Goal: Task Accomplishment & Management: Manage account settings

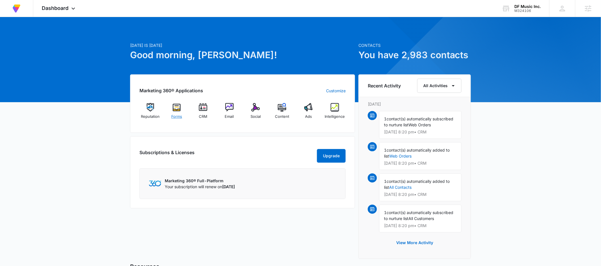
click at [176, 110] on img at bounding box center [176, 107] width 9 height 9
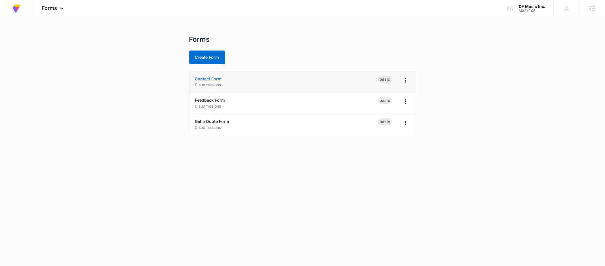
click at [210, 77] on link "Contact Form" at bounding box center [208, 78] width 27 height 5
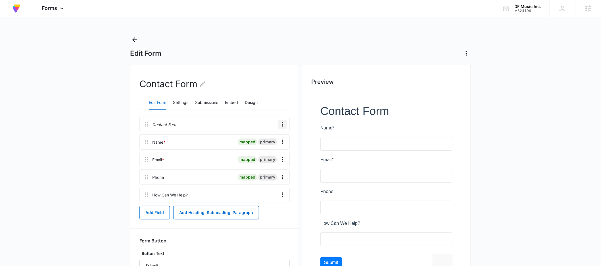
click at [283, 120] on button "Overflow Menu" at bounding box center [282, 124] width 9 height 9
click at [271, 147] on div "Delete" at bounding box center [267, 149] width 12 height 4
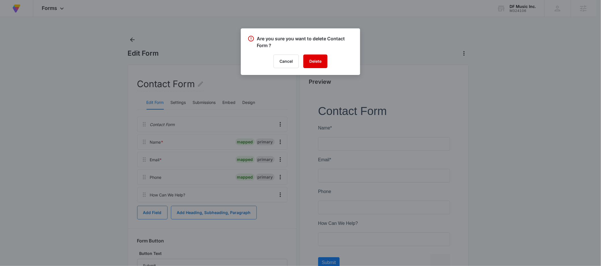
click at [313, 60] on button "Delete" at bounding box center [315, 61] width 24 height 14
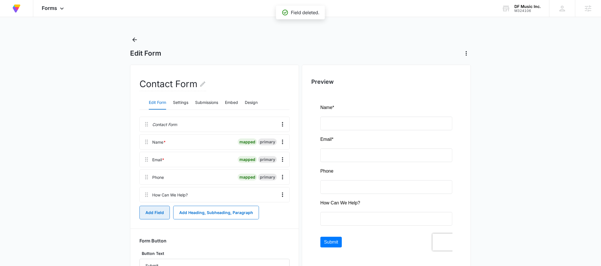
click at [142, 211] on button "Add Field" at bounding box center [154, 213] width 30 height 14
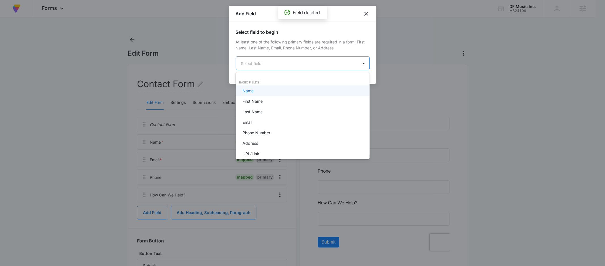
click at [259, 66] on body "At Volusion, we work hard to [PERSON_NAME] a great work environment where every…" at bounding box center [302, 133] width 605 height 266
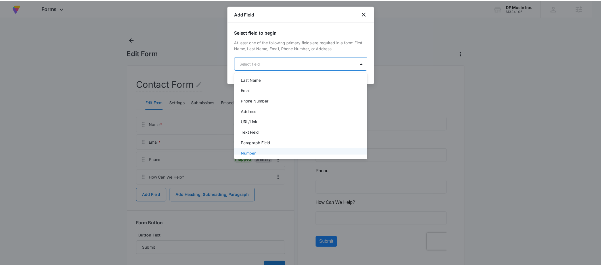
scroll to position [39, 0]
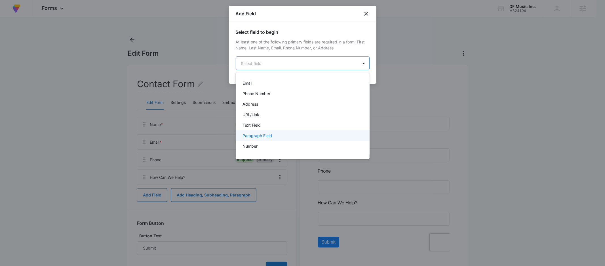
click at [263, 137] on p "Paragraph Field" at bounding box center [258, 136] width 30 height 6
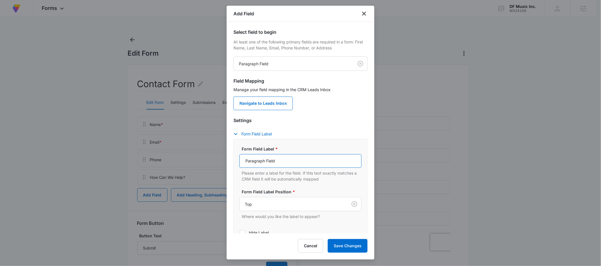
drag, startPoint x: 282, startPoint y: 161, endPoint x: 173, endPoint y: 155, distance: 110.0
click at [173, 155] on body "At Volusion, we work hard to [PERSON_NAME] a great work environment where every…" at bounding box center [300, 148] width 601 height 296
type input "Questions/Comments:"
click at [357, 246] on button "Save Changes" at bounding box center [348, 246] width 40 height 14
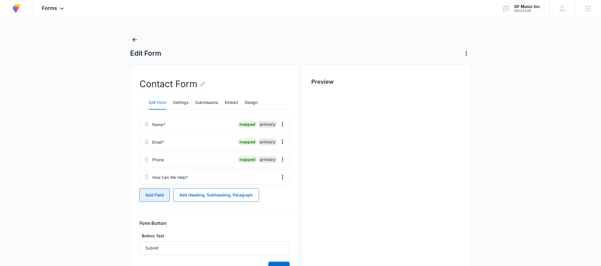
scroll to position [0, 0]
click at [179, 103] on button "Settings" at bounding box center [180, 103] width 15 height 14
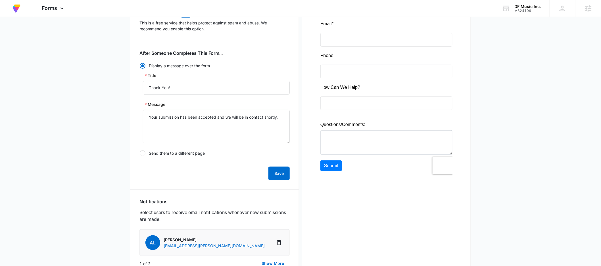
scroll to position [203, 0]
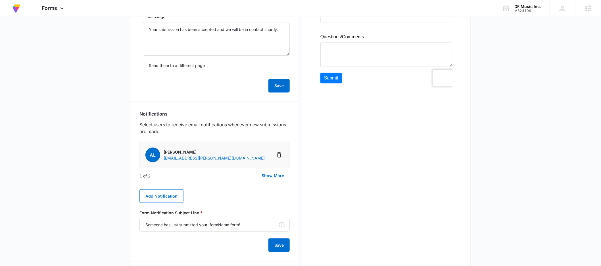
click at [205, 180] on div "1 of 2 Show More" at bounding box center [214, 176] width 150 height 14
click at [274, 175] on button "Show More" at bounding box center [273, 176] width 34 height 14
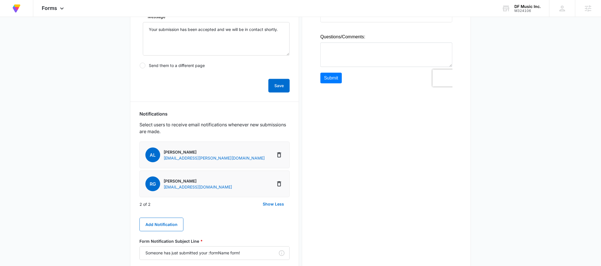
click at [220, 205] on div "2 of 2 Show Less" at bounding box center [214, 204] width 150 height 14
click at [83, 197] on main "Edit Form Contact Form Edit Form Settings Submissions Embed Design Security Ena…" at bounding box center [300, 101] width 601 height 538
click at [123, 195] on main "Edit Form Contact Form Edit Form Settings Submissions Embed Design Security Ena…" at bounding box center [300, 101] width 601 height 538
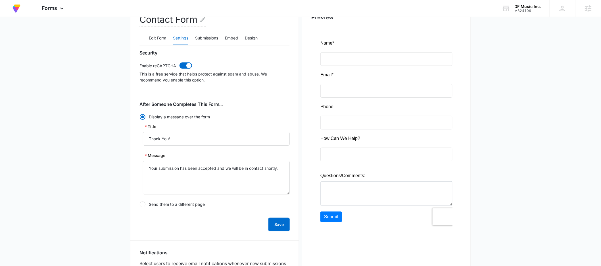
scroll to position [0, 0]
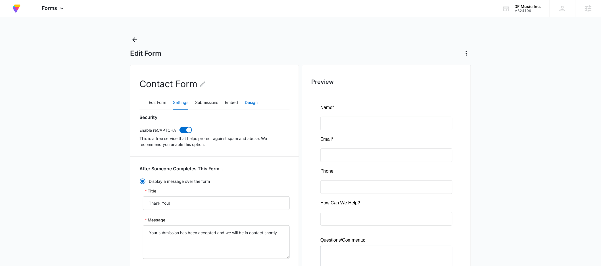
click at [257, 102] on button "Design" at bounding box center [251, 103] width 13 height 14
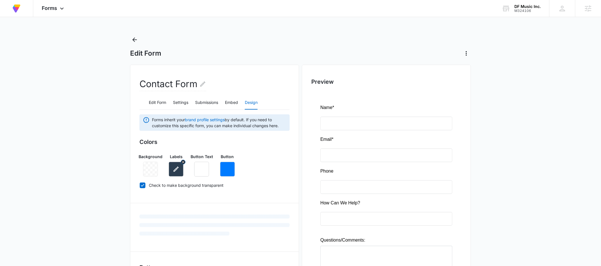
click at [173, 167] on icon "button" at bounding box center [176, 169] width 7 height 7
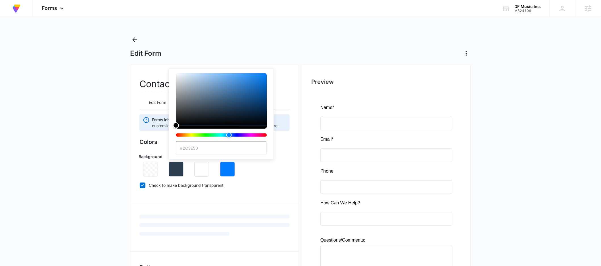
type input "#000000"
drag, startPoint x: 200, startPoint y: 108, endPoint x: 157, endPoint y: 156, distance: 64.4
click at [153, 155] on div "Background Labels #000000 Button Text Button" at bounding box center [214, 163] width 150 height 28
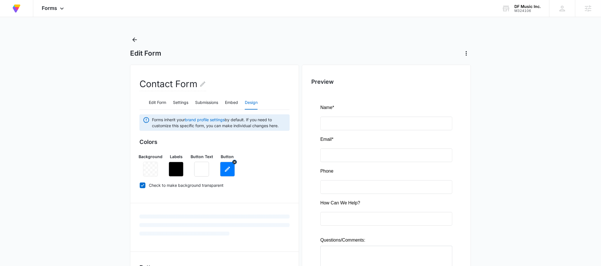
click at [226, 171] on icon "button" at bounding box center [227, 169] width 5 height 5
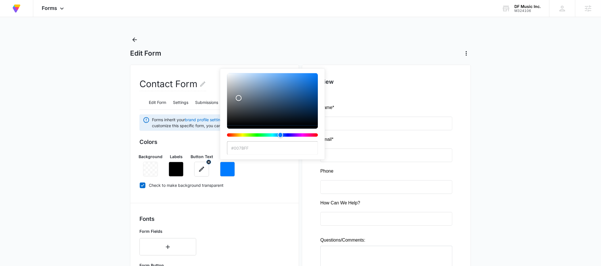
type input "#000000"
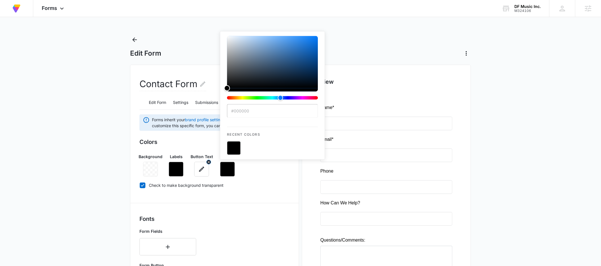
drag, startPoint x: 238, startPoint y: 99, endPoint x: 205, endPoint y: 163, distance: 72.9
click at [202, 163] on div "Background Labels Button Text Button #000000 Recent Colors" at bounding box center [214, 163] width 150 height 28
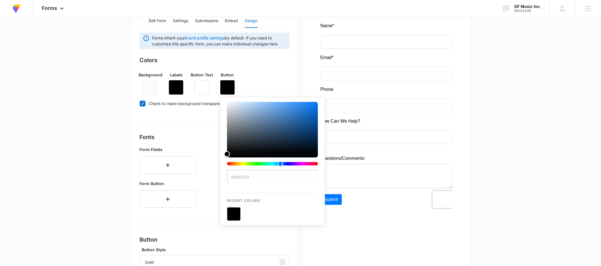
scroll to position [194, 0]
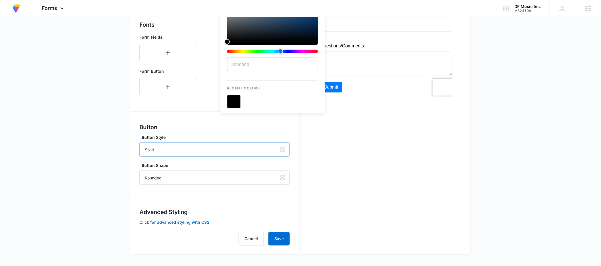
click at [157, 154] on div "Solid" at bounding box center [208, 149] width 136 height 13
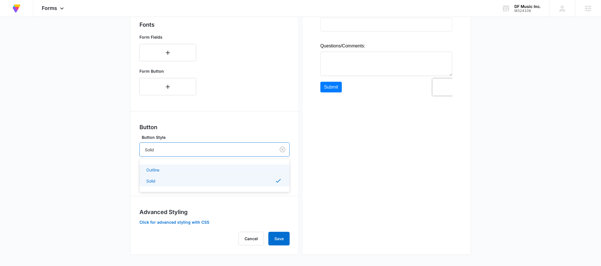
click at [162, 170] on div "Outline" at bounding box center [213, 170] width 135 height 6
click at [161, 181] on div "Rounded" at bounding box center [208, 177] width 136 height 13
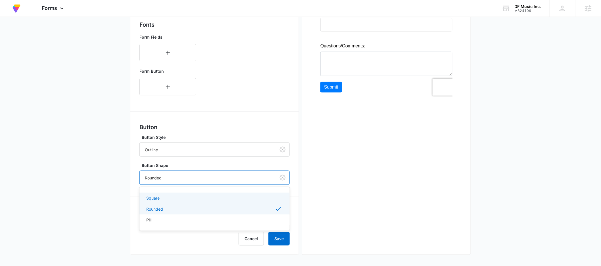
click at [158, 199] on p "Square" at bounding box center [152, 198] width 13 height 6
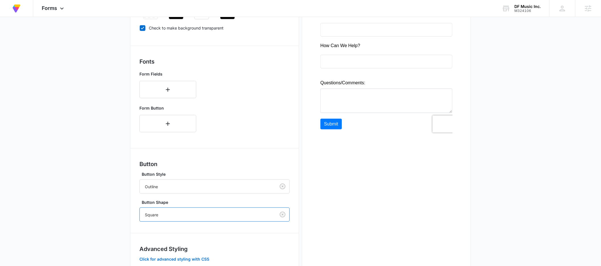
scroll to position [121, 0]
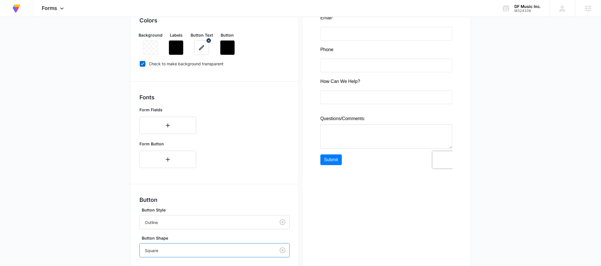
click at [202, 48] on icon "button" at bounding box center [201, 47] width 7 height 7
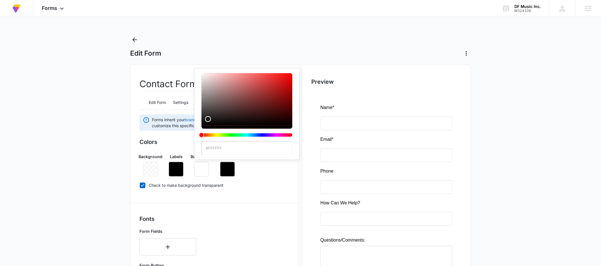
type input "#000000"
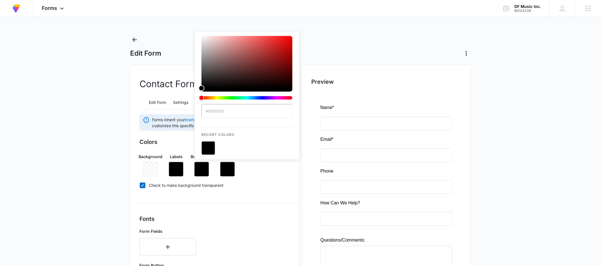
drag, startPoint x: 216, startPoint y: 103, endPoint x: 202, endPoint y: 141, distance: 40.2
click at [202, 141] on div "#000000 Recent Colors" at bounding box center [246, 95] width 91 height 119
click at [117, 123] on main "Edit Form Contact Form Edit Form Settings Submissions Embed Design Forms inheri…" at bounding box center [300, 247] width 601 height 425
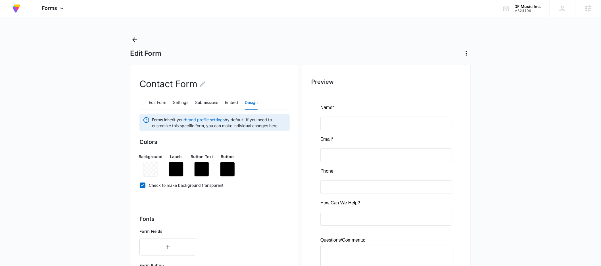
scroll to position [162, 0]
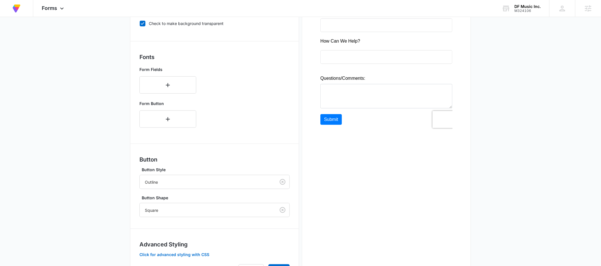
click at [368, 187] on div "Preview" at bounding box center [386, 95] width 169 height 384
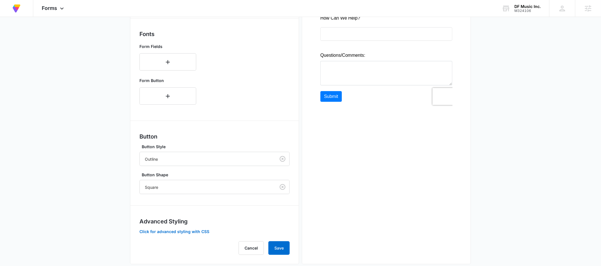
scroll to position [194, 0]
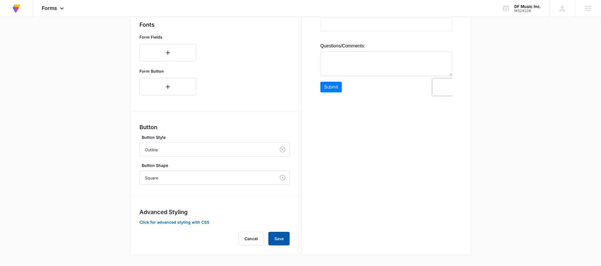
click at [276, 234] on button "Save" at bounding box center [278, 239] width 21 height 14
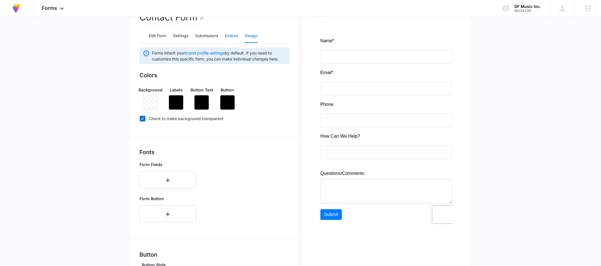
click at [231, 35] on button "Embed" at bounding box center [231, 36] width 13 height 14
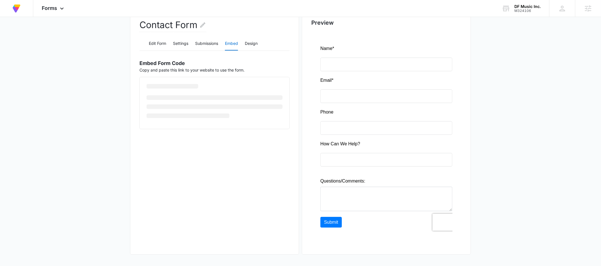
scroll to position [59, 0]
click at [166, 112] on span "Copy Embed Code" at bounding box center [169, 108] width 35 height 6
drag, startPoint x: 159, startPoint y: 42, endPoint x: 161, endPoint y: 46, distance: 4.6
click at [159, 42] on button "Edit Form" at bounding box center [157, 44] width 17 height 14
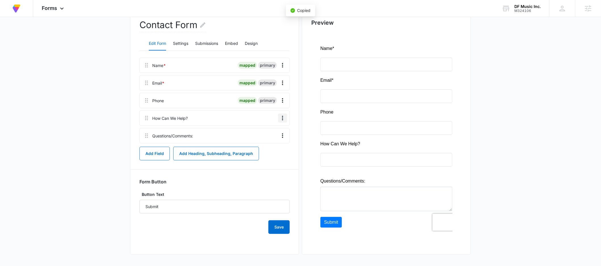
click at [282, 118] on icon "Overflow Menu" at bounding box center [282, 118] width 7 height 7
click at [269, 142] on div "Delete" at bounding box center [267, 142] width 12 height 4
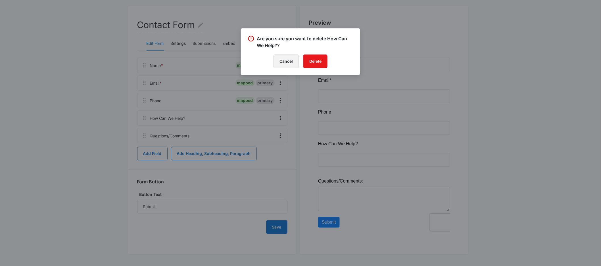
click at [280, 61] on button "Cancel" at bounding box center [285, 61] width 25 height 14
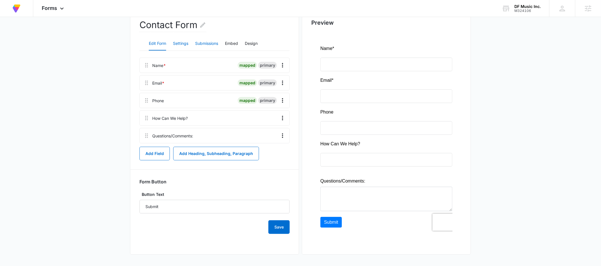
drag, startPoint x: 208, startPoint y: 44, endPoint x: 180, endPoint y: 43, distance: 27.8
click at [208, 44] on button "Submissions" at bounding box center [206, 44] width 23 height 14
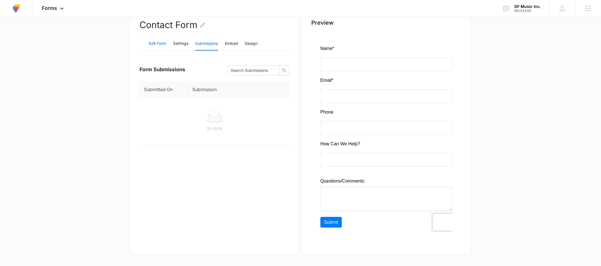
click at [160, 43] on button "Edit Form" at bounding box center [157, 44] width 17 height 14
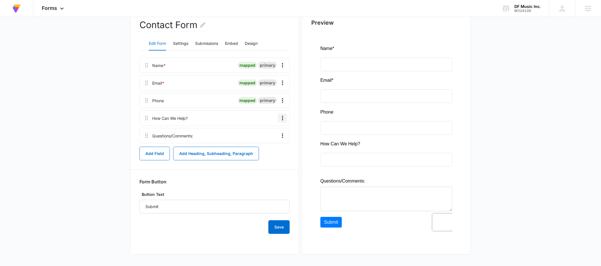
click at [283, 118] on icon "Overflow Menu" at bounding box center [282, 118] width 7 height 7
click at [271, 144] on div "Delete" at bounding box center [267, 142] width 12 height 4
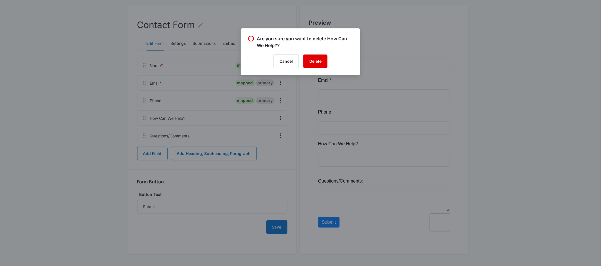
click at [317, 65] on button "Delete" at bounding box center [315, 61] width 24 height 14
click at [229, 43] on div at bounding box center [300, 133] width 601 height 266
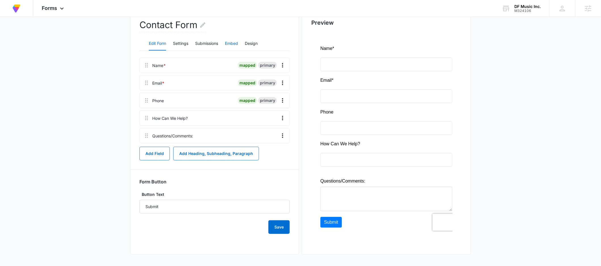
click at [232, 43] on button "Embed" at bounding box center [231, 44] width 13 height 14
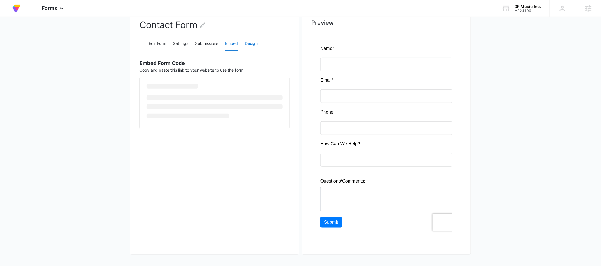
click at [256, 41] on button "Design" at bounding box center [251, 44] width 13 height 14
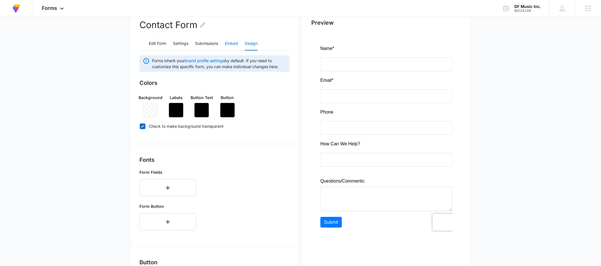
click at [233, 41] on button "Embed" at bounding box center [231, 44] width 13 height 14
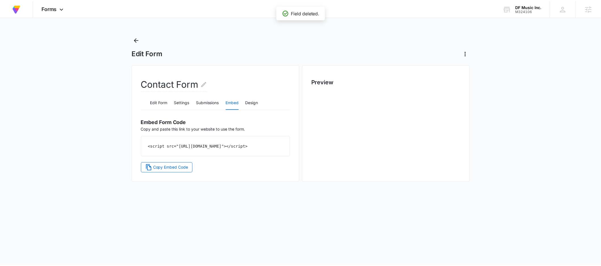
scroll to position [0, 0]
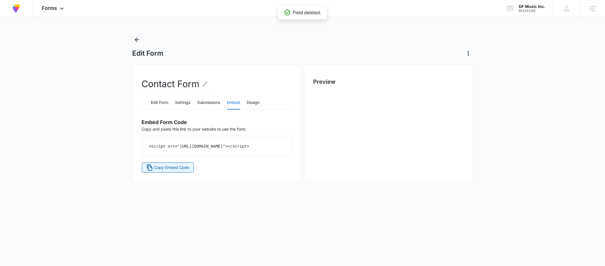
click at [168, 171] on span "Copy Embed Code" at bounding box center [171, 167] width 35 height 6
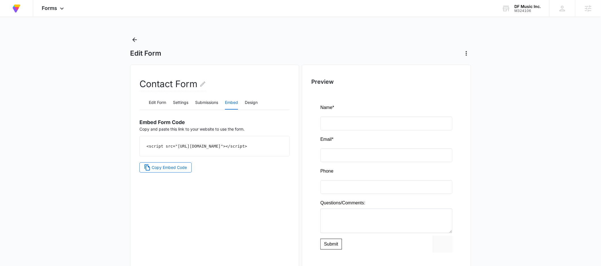
drag, startPoint x: 185, startPoint y: 200, endPoint x: 191, endPoint y: 209, distance: 10.6
click at [185, 200] on div "Contact Form Edit Form Settings Submissions Embed Design Embed Form Code Copy a…" at bounding box center [214, 171] width 169 height 212
click at [135, 39] on icon "Back" at bounding box center [134, 39] width 7 height 7
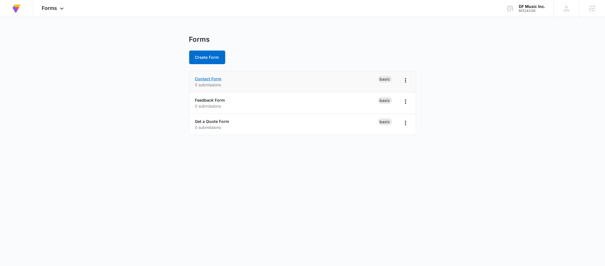
click at [216, 78] on link "Contact Form" at bounding box center [208, 78] width 27 height 5
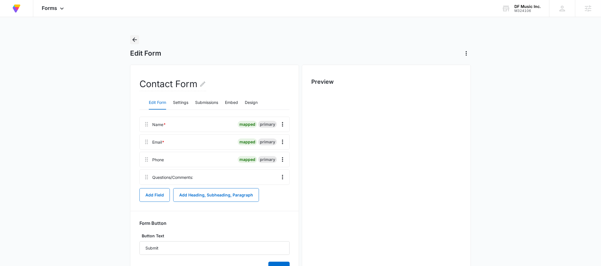
click at [137, 36] on icon "Back" at bounding box center [134, 39] width 7 height 7
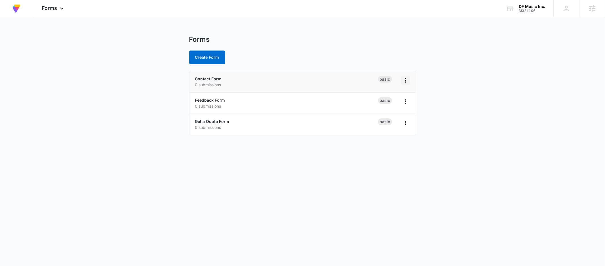
click at [409, 81] on icon "Overflow Menu" at bounding box center [405, 80] width 7 height 7
click at [395, 105] on div "Duplicate" at bounding box center [388, 105] width 18 height 4
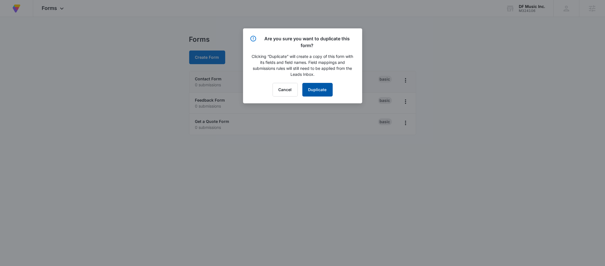
click at [320, 93] on button "Duplicate" at bounding box center [318, 90] width 30 height 14
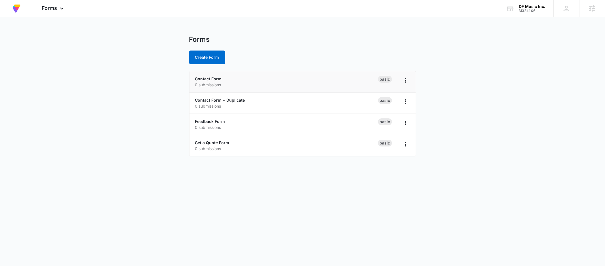
click at [137, 144] on main "Forms Create Form Contact Form 0 submissions Basic Contact Form - Duplicate 0 s…" at bounding box center [302, 99] width 605 height 128
click at [230, 99] on link "Contact Form - Duplicate" at bounding box center [220, 100] width 50 height 5
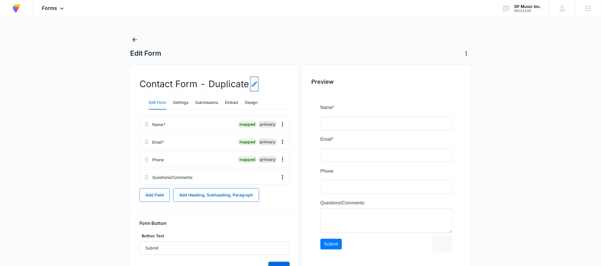
click at [253, 85] on icon "Edit Form Name" at bounding box center [254, 83] width 5 height 5
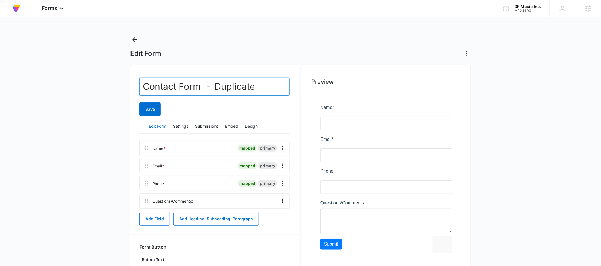
click at [177, 87] on input "Contact Form - Duplicate" at bounding box center [214, 86] width 150 height 18
click at [178, 87] on input "Contact Form - Duplicate" at bounding box center [214, 86] width 150 height 18
click at [181, 84] on input "Contact Form - Duplicate" at bounding box center [214, 86] width 150 height 18
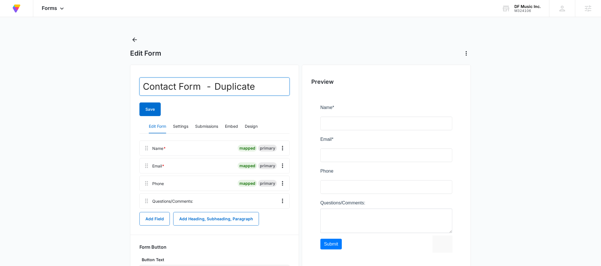
click at [181, 84] on input "Contact Form - Duplicate" at bounding box center [214, 86] width 150 height 18
drag, startPoint x: 233, startPoint y: 85, endPoint x: 90, endPoint y: 83, distance: 143.1
click at [90, 83] on main "Edit Form Newsletter Sign Up Save Edit Form Settings Submissions Embed Design N…" at bounding box center [300, 177] width 601 height 285
type input "Stay in the Loop"
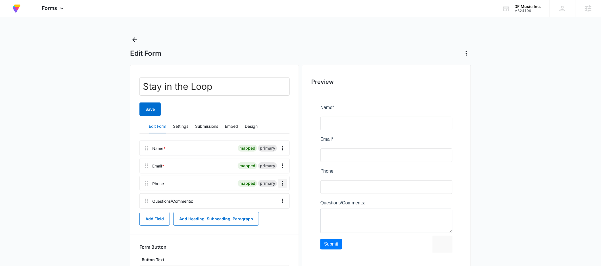
click at [281, 184] on icon "Overflow Menu" at bounding box center [282, 183] width 7 height 7
click at [270, 206] on div "Delete" at bounding box center [267, 208] width 12 height 4
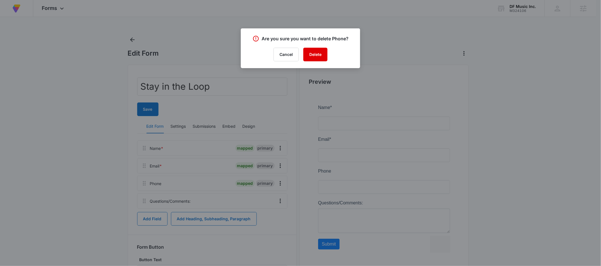
drag, startPoint x: 312, startPoint y: 57, endPoint x: 315, endPoint y: 90, distance: 33.1
click at [312, 57] on button "Delete" at bounding box center [315, 55] width 24 height 14
click at [145, 107] on div at bounding box center [300, 133] width 601 height 266
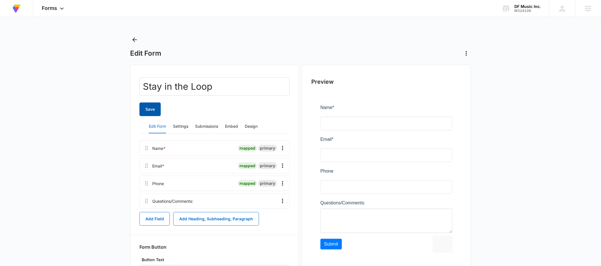
click at [145, 110] on button "Save" at bounding box center [149, 109] width 21 height 14
click at [284, 200] on icon "Overflow Menu" at bounding box center [282, 201] width 7 height 7
click at [274, 228] on button "Delete" at bounding box center [271, 225] width 32 height 9
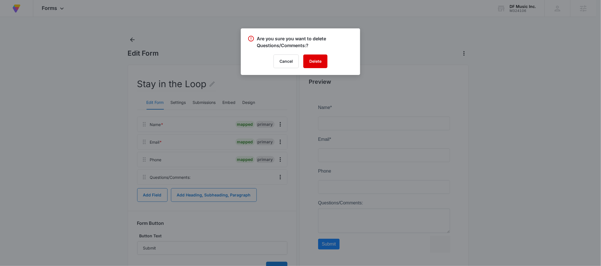
click at [318, 61] on button "Delete" at bounding box center [315, 61] width 24 height 14
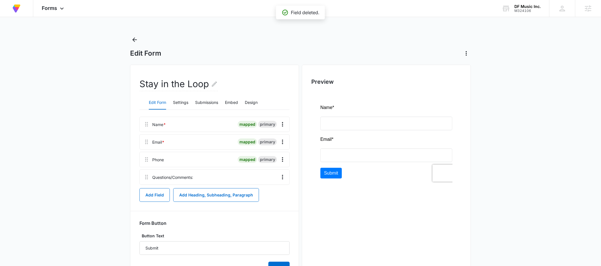
drag, startPoint x: 103, startPoint y: 130, endPoint x: 111, endPoint y: 126, distance: 8.8
click at [104, 130] on main "Edit Form Stay in the Loop Edit Form Settings Submissions Embed Design Name * m…" at bounding box center [300, 165] width 601 height 261
click at [189, 102] on div "Edit Form Settings Submissions Embed Design" at bounding box center [214, 103] width 150 height 14
click at [182, 102] on button "Settings" at bounding box center [180, 103] width 15 height 14
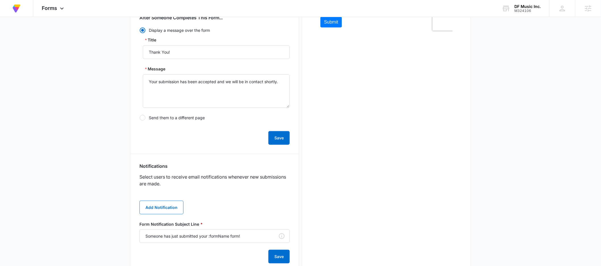
scroll to position [152, 0]
click at [170, 205] on button "Add Notification" at bounding box center [161, 207] width 44 height 14
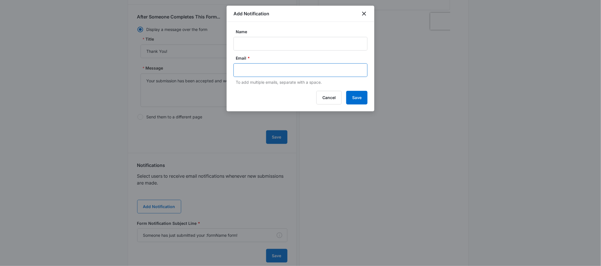
click at [251, 69] on input "text" at bounding box center [300, 70] width 123 height 9
paste input "<script src="[URL][DOMAIN_NAME]"></script>"
type input "<script src="[URL][DOMAIN_NAME]"></script>"
click at [262, 66] on input "text" at bounding box center [300, 70] width 123 height 9
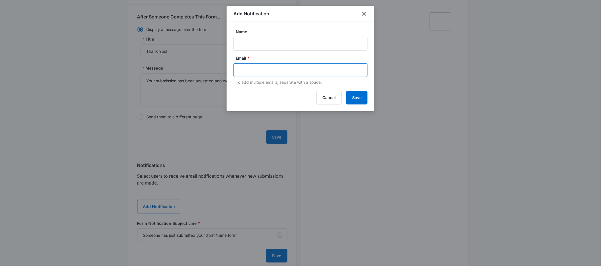
paste input "[EMAIL_ADDRESS][DOMAIN_NAME]"
type input "[EMAIL_ADDRESS][DOMAIN_NAME]"
click at [256, 41] on input "Name" at bounding box center [300, 44] width 134 height 14
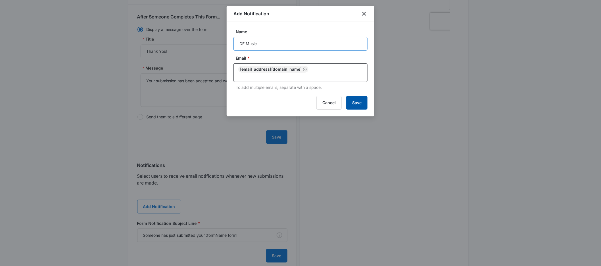
type input "DF Music"
click at [358, 96] on button "Save" at bounding box center [356, 103] width 21 height 14
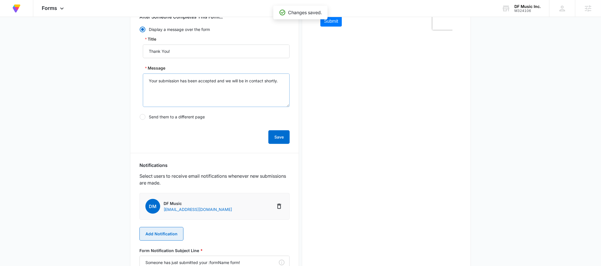
scroll to position [151, 0]
click at [203, 85] on textarea "Your submission has been accepted and we will be in contact shortly." at bounding box center [216, 91] width 147 height 33
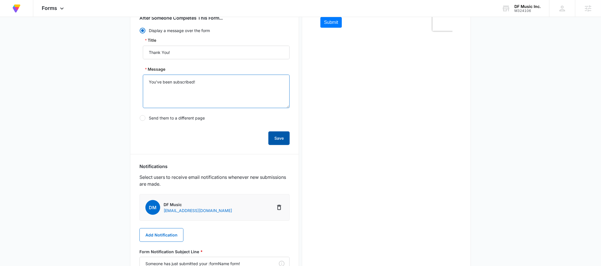
type textarea "You've been subscribed!"
drag, startPoint x: 283, startPoint y: 141, endPoint x: 57, endPoint y: 129, distance: 226.5
click at [283, 141] on button "Save" at bounding box center [278, 138] width 21 height 14
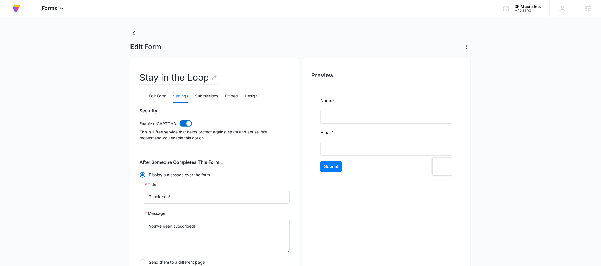
scroll to position [0, 0]
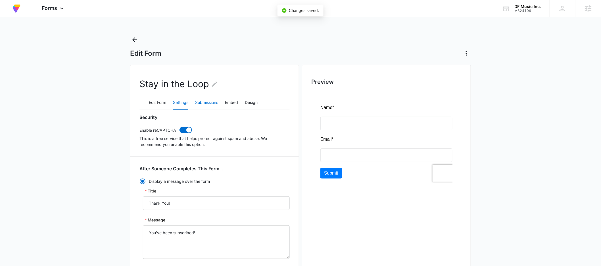
click at [206, 101] on button "Submissions" at bounding box center [206, 103] width 23 height 14
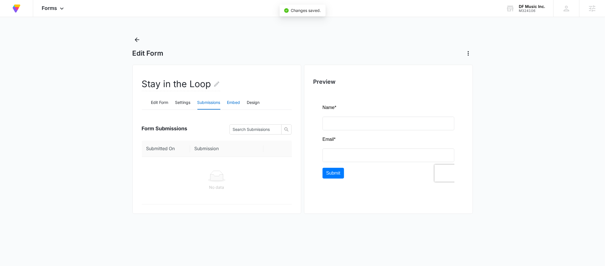
click at [236, 102] on button "Embed" at bounding box center [233, 103] width 13 height 14
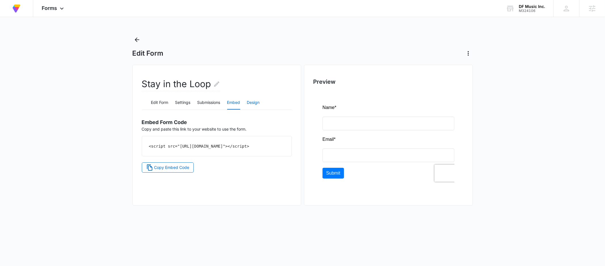
click at [260, 100] on button "Design" at bounding box center [253, 103] width 13 height 14
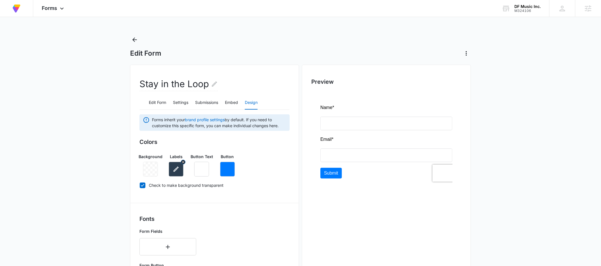
click at [179, 166] on icon "button" at bounding box center [176, 169] width 7 height 7
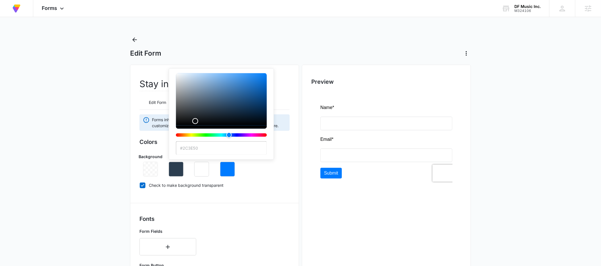
type input "#000000"
drag, startPoint x: 195, startPoint y: 121, endPoint x: 133, endPoint y: 173, distance: 80.8
click at [123, 174] on main "Edit Form Stay in the Loop Edit Form Settings Submissions Embed Design Forms in…" at bounding box center [300, 247] width 601 height 425
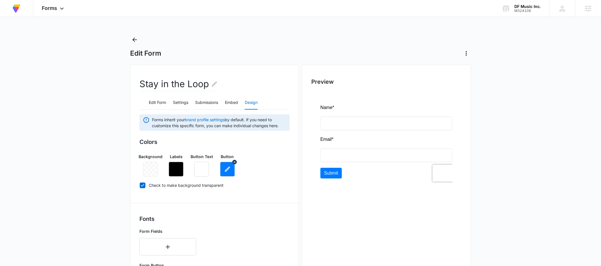
click at [228, 167] on icon "button" at bounding box center [227, 169] width 5 height 5
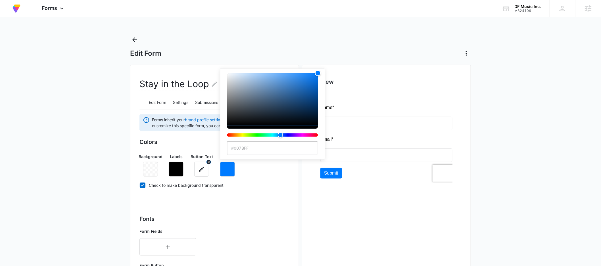
type input "#000000"
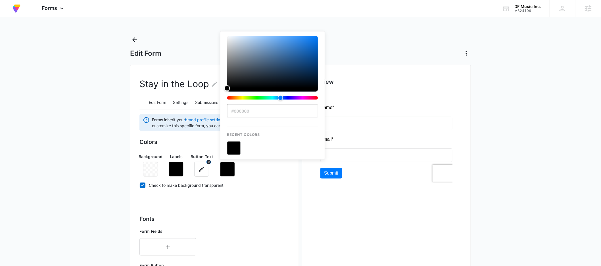
drag, startPoint x: 200, startPoint y: 160, endPoint x: 197, endPoint y: 162, distance: 3.2
click at [197, 162] on div "Background Labels Button Text Button #000000 Recent Colors" at bounding box center [214, 163] width 150 height 28
click at [197, 173] on button "button" at bounding box center [201, 169] width 15 height 15
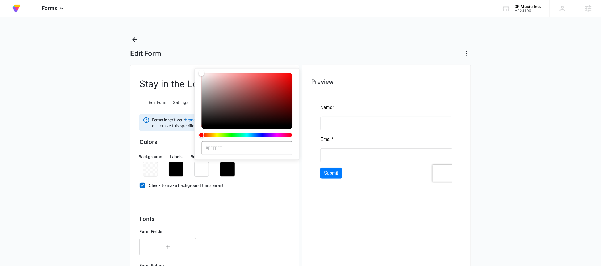
type input "#000000"
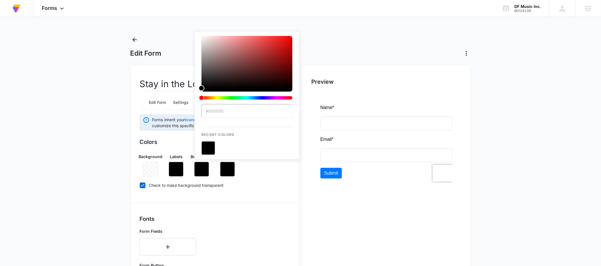
drag, startPoint x: 173, startPoint y: 160, endPoint x: 168, endPoint y: 167, distance: 8.8
click at [168, 167] on div "Background Labels Button Text #000000 Recent Colors Button" at bounding box center [214, 163] width 150 height 28
drag, startPoint x: 58, startPoint y: 197, endPoint x: 140, endPoint y: 191, distance: 82.3
click at [63, 197] on main "Edit Form Stay in the Loop Edit Form Settings Submissions Embed Design Forms in…" at bounding box center [300, 247] width 601 height 425
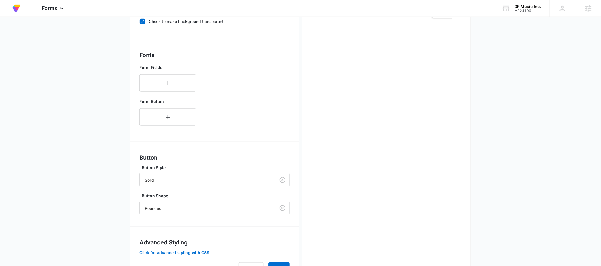
scroll to position [194, 0]
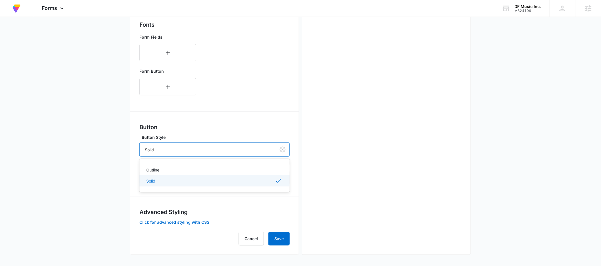
click at [182, 150] on div at bounding box center [206, 149] width 123 height 7
click at [164, 170] on div "Outline" at bounding box center [213, 170] width 135 height 6
click at [161, 178] on div at bounding box center [206, 177] width 123 height 7
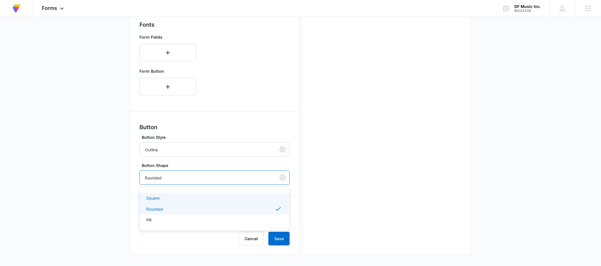
drag, startPoint x: 157, startPoint y: 197, endPoint x: 147, endPoint y: 196, distance: 10.5
click at [157, 197] on p "Square" at bounding box center [152, 198] width 13 height 6
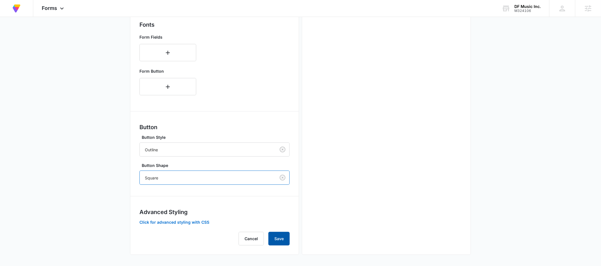
click at [281, 240] on button "Save" at bounding box center [278, 239] width 21 height 14
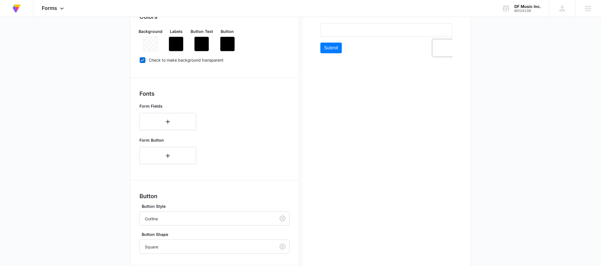
scroll to position [22, 0]
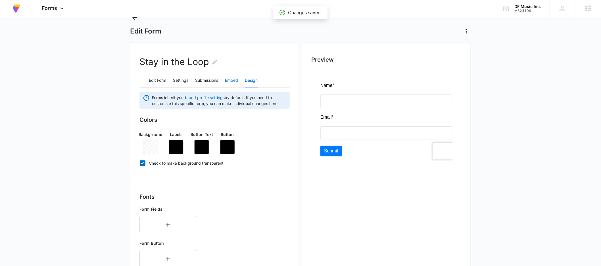
click at [230, 83] on button "Embed" at bounding box center [231, 81] width 13 height 14
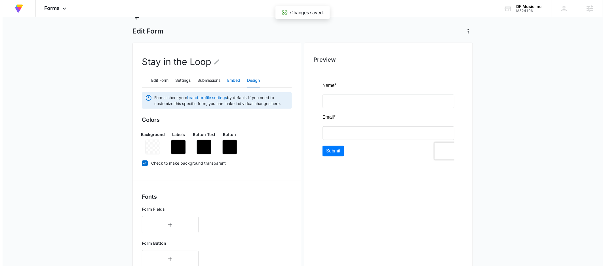
scroll to position [0, 0]
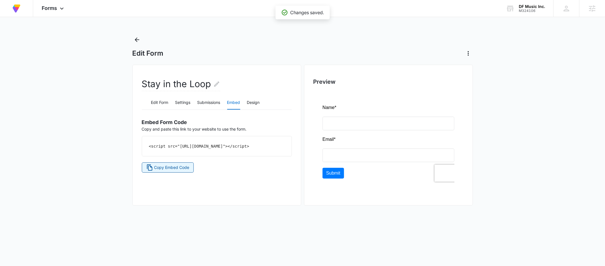
click at [175, 171] on span "Copy Embed Code" at bounding box center [171, 167] width 35 height 6
